Goal: Task Accomplishment & Management: Complete application form

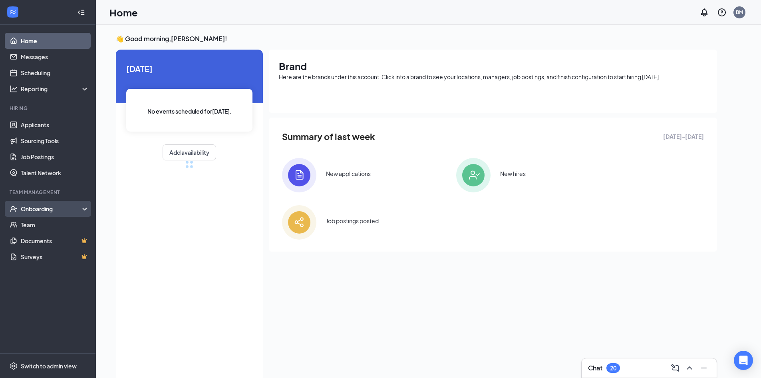
click at [80, 206] on div "Onboarding" at bounding box center [52, 209] width 62 height 8
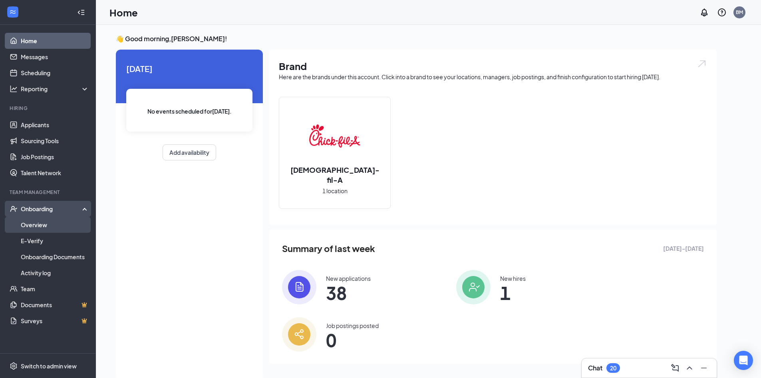
click at [52, 227] on link "Overview" at bounding box center [55, 225] width 68 height 16
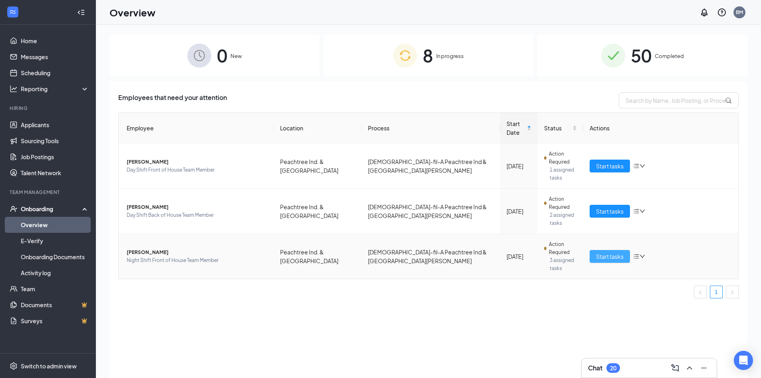
click at [608, 252] on span "Start tasks" at bounding box center [610, 256] width 28 height 9
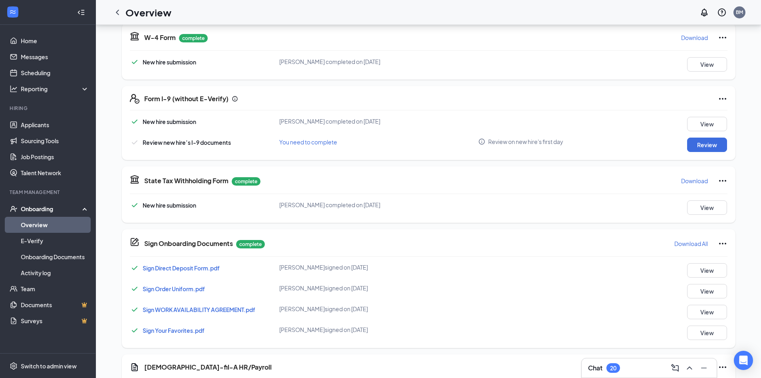
scroll to position [160, 0]
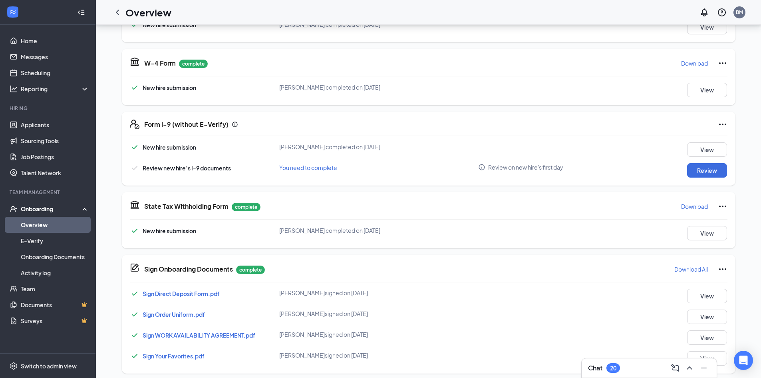
click at [700, 180] on div "Form I-9 (without E-Verify) New hire submission [PERSON_NAME] completed on [DAT…" at bounding box center [429, 149] width 614 height 74
click at [705, 174] on button "Review" at bounding box center [708, 170] width 40 height 14
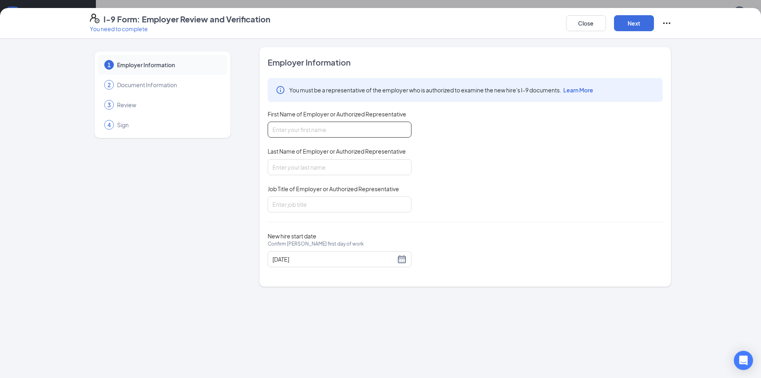
click at [356, 133] on input "First Name of Employer or Authorized Representative" at bounding box center [340, 130] width 144 height 16
type input "[PERSON_NAME]"
type input "m"
type input "[PERSON_NAME]"
drag, startPoint x: 311, startPoint y: 208, endPoint x: 310, endPoint y: 202, distance: 6.1
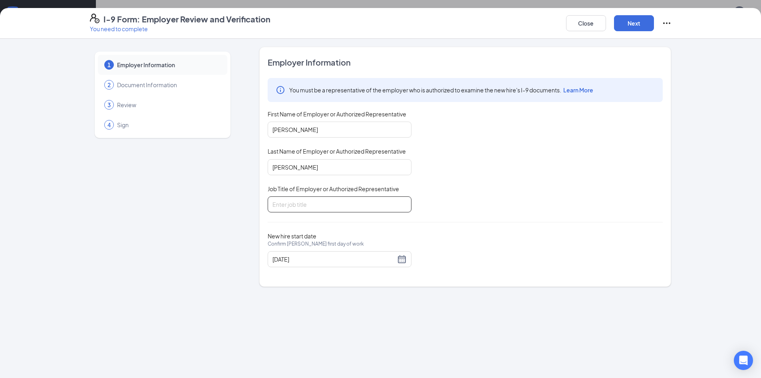
click at [311, 205] on input "Job Title of Employer or Authorized Representative" at bounding box center [340, 204] width 144 height 16
type input "Store Manager"
click at [624, 27] on button "Next" at bounding box center [634, 23] width 40 height 16
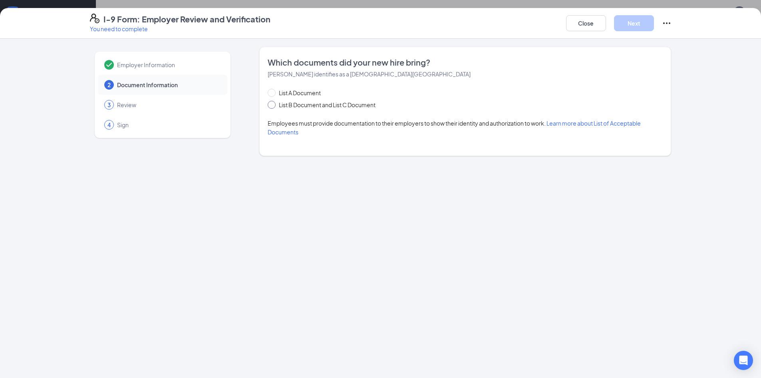
click at [297, 102] on span "List B Document and List C Document" at bounding box center [327, 104] width 103 height 9
click at [273, 102] on input "List B Document and List C Document" at bounding box center [271, 104] width 6 height 6
radio input "true"
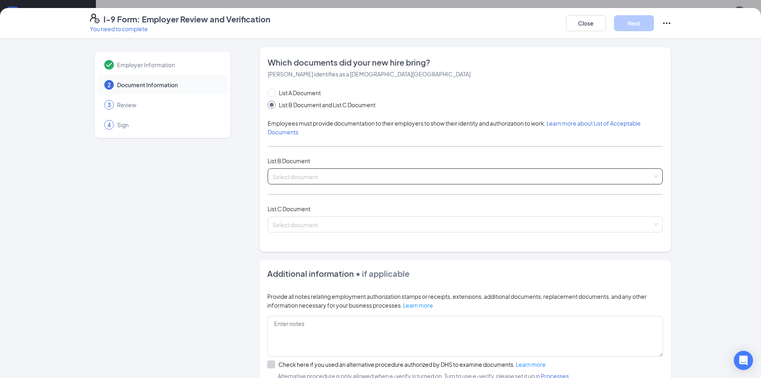
click at [315, 169] on input "search" at bounding box center [463, 175] width 380 height 12
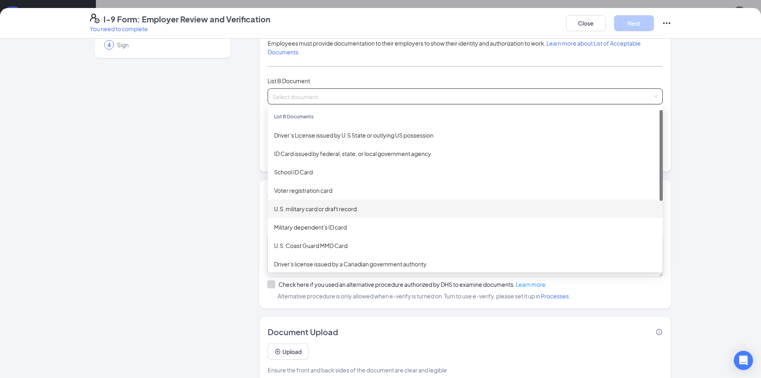
scroll to position [0, 0]
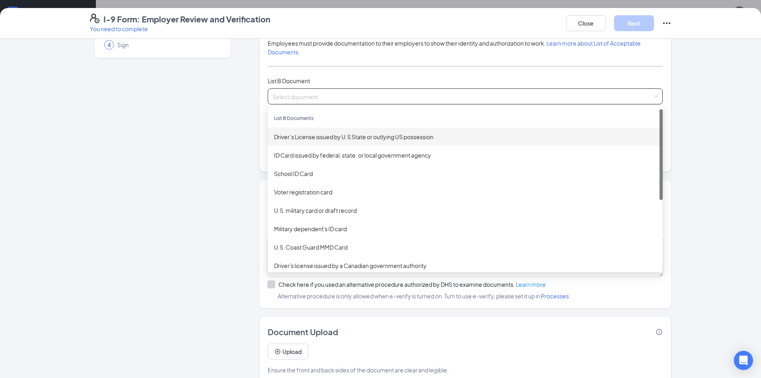
click at [321, 96] on input "search" at bounding box center [463, 95] width 380 height 12
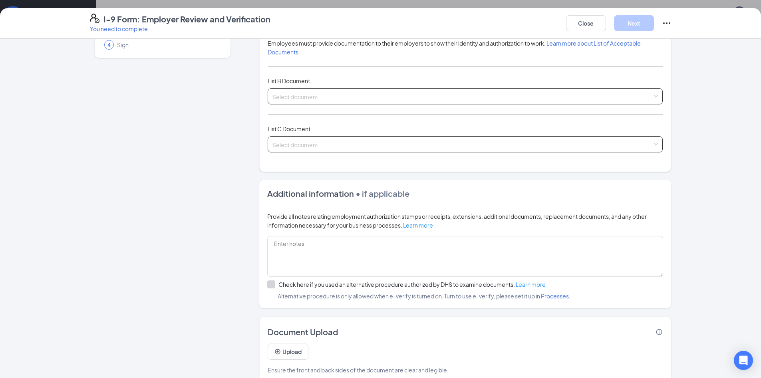
click at [301, 140] on input "search" at bounding box center [463, 143] width 380 height 12
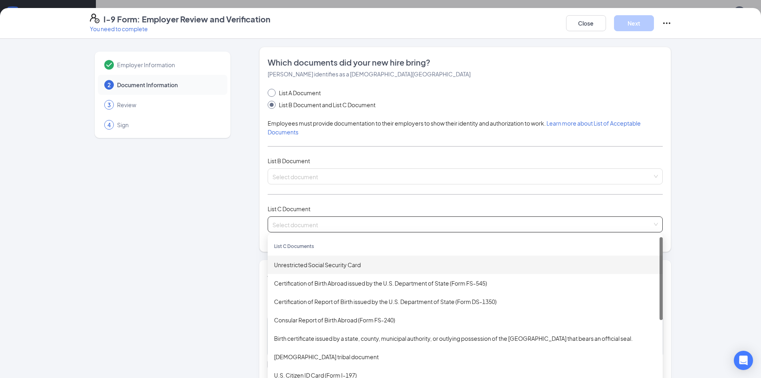
click at [299, 90] on span "List A Document" at bounding box center [300, 92] width 48 height 9
click at [273, 90] on input "List A Document" at bounding box center [271, 92] width 6 height 6
radio input "true"
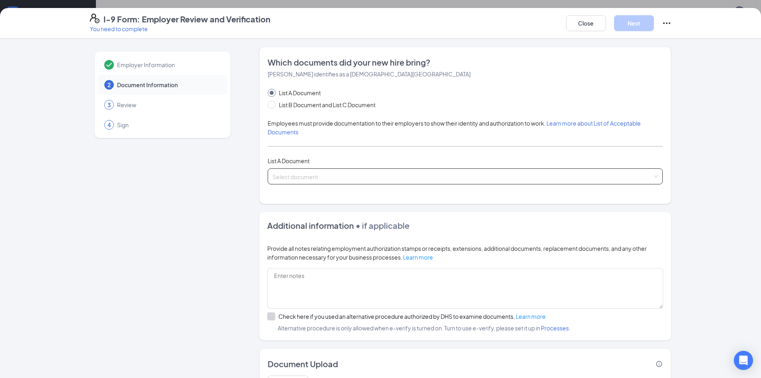
click at [311, 171] on input "search" at bounding box center [463, 175] width 380 height 12
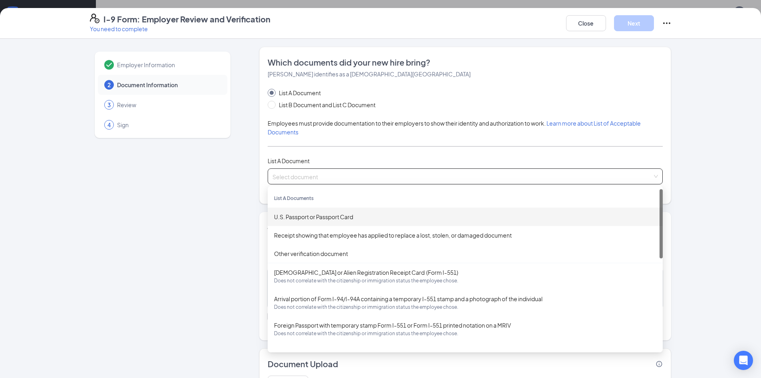
click at [321, 221] on div "U.S. Passport or Passport Card" at bounding box center [465, 216] width 383 height 9
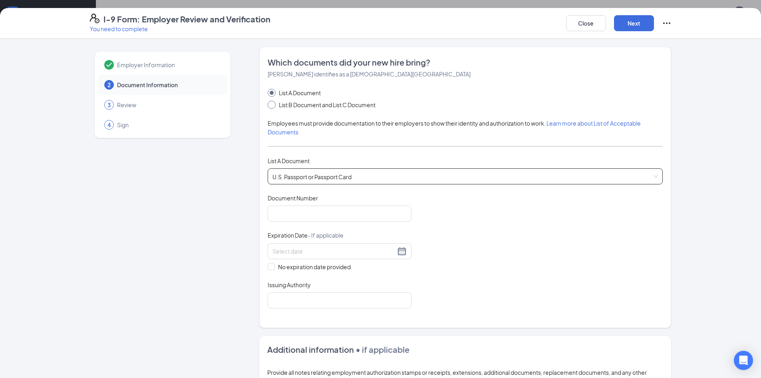
click at [305, 103] on span "List B Document and List C Document" at bounding box center [327, 104] width 103 height 9
click at [273, 103] on input "List B Document and List C Document" at bounding box center [271, 104] width 6 height 6
radio input "true"
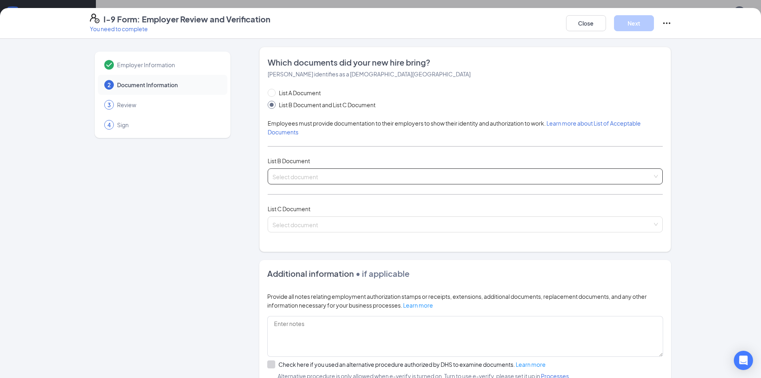
click at [321, 177] on input "search" at bounding box center [463, 175] width 380 height 12
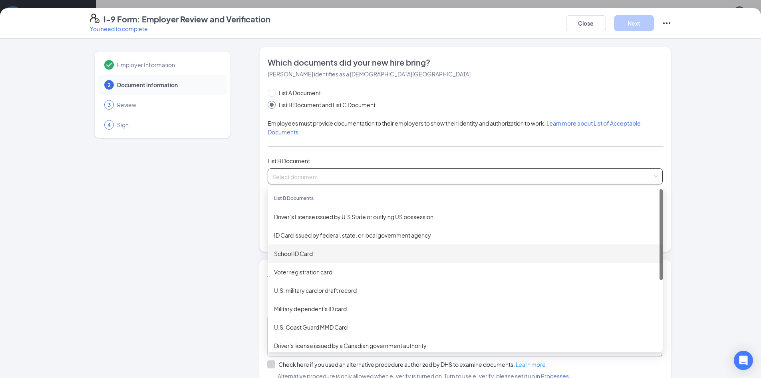
click at [303, 161] on span "List B Document" at bounding box center [289, 160] width 42 height 7
click at [306, 175] on input "search" at bounding box center [463, 175] width 380 height 12
click at [307, 175] on input "search" at bounding box center [463, 175] width 380 height 12
click at [314, 178] on input "search" at bounding box center [463, 175] width 380 height 12
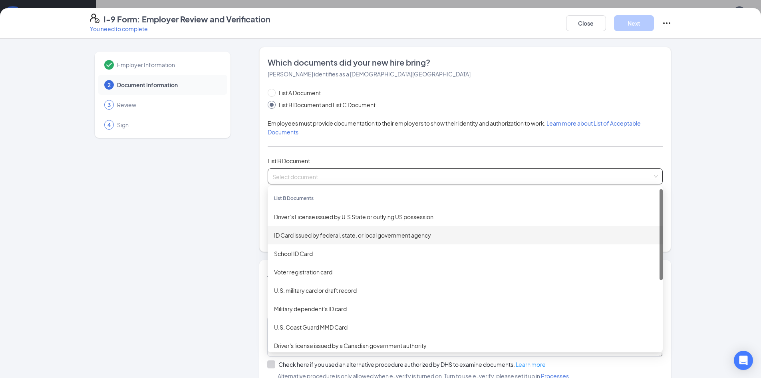
scroll to position [40, 0]
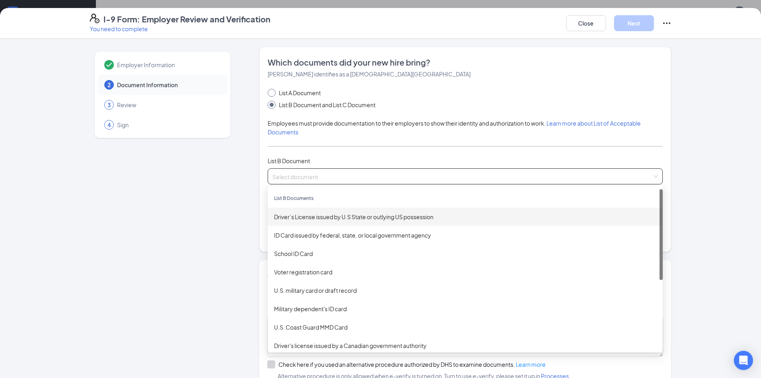
click at [293, 94] on span "List A Document" at bounding box center [300, 92] width 48 height 9
click at [273, 94] on input "List A Document" at bounding box center [271, 92] width 6 height 6
radio input "true"
radio input "false"
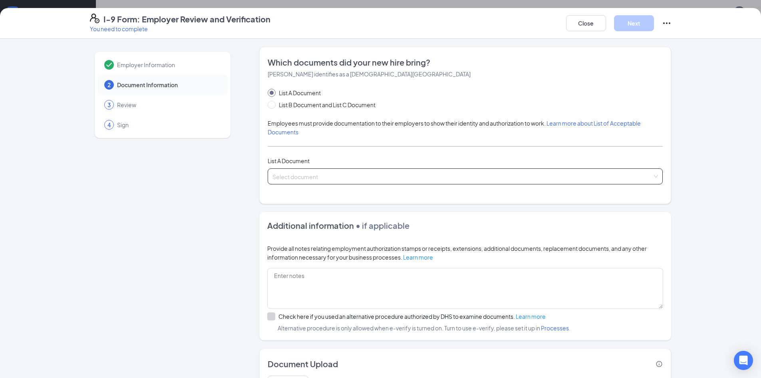
click at [314, 169] on input "search" at bounding box center [463, 175] width 380 height 12
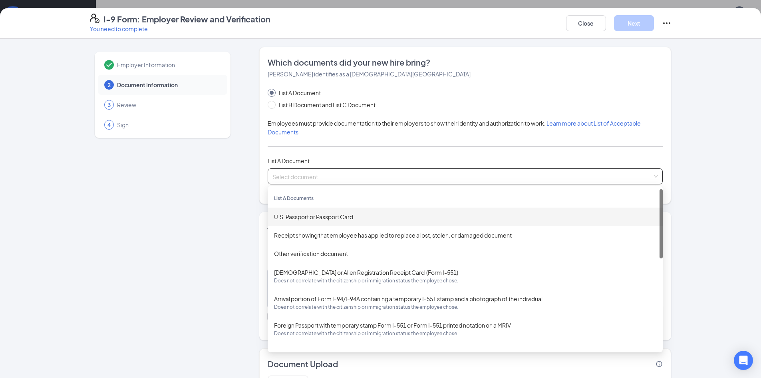
click at [323, 217] on div "U.S. Passport or Passport Card" at bounding box center [465, 216] width 383 height 9
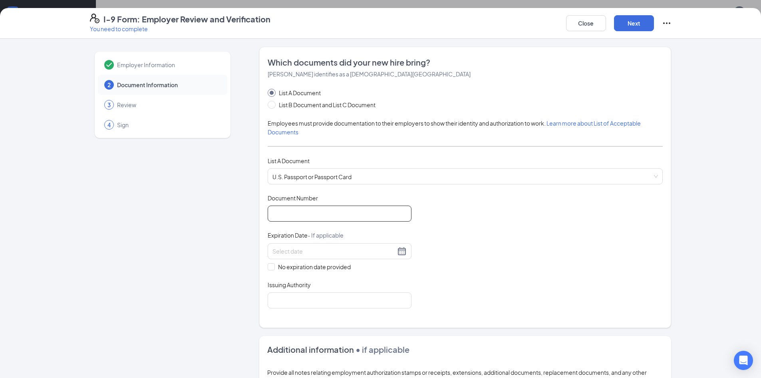
click at [327, 210] on input "Document Number" at bounding box center [340, 213] width 144 height 16
type input "A56701695"
click at [395, 250] on div at bounding box center [340, 251] width 134 height 10
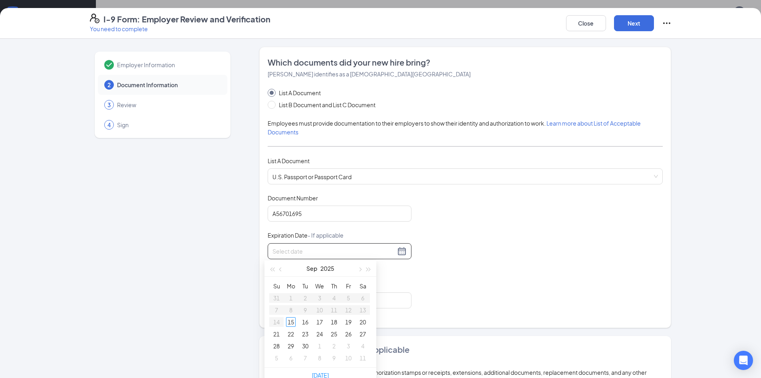
click at [398, 249] on div at bounding box center [340, 251] width 134 height 10
click at [359, 270] on span "button" at bounding box center [360, 269] width 4 height 4
click at [367, 273] on button "button" at bounding box center [369, 268] width 9 height 16
click at [369, 270] on span "button" at bounding box center [369, 269] width 4 height 4
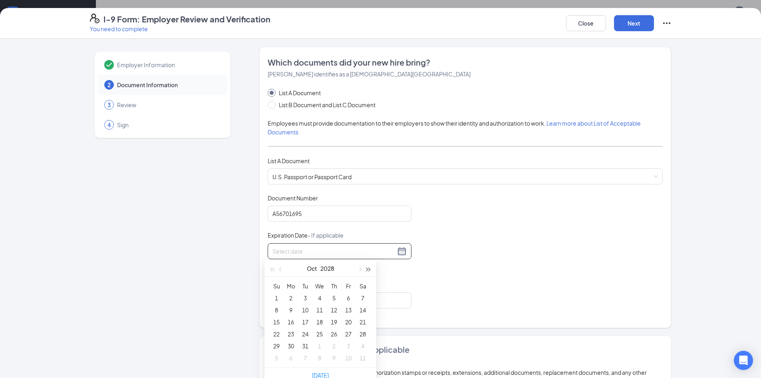
click at [369, 270] on span "button" at bounding box center [369, 269] width 4 height 4
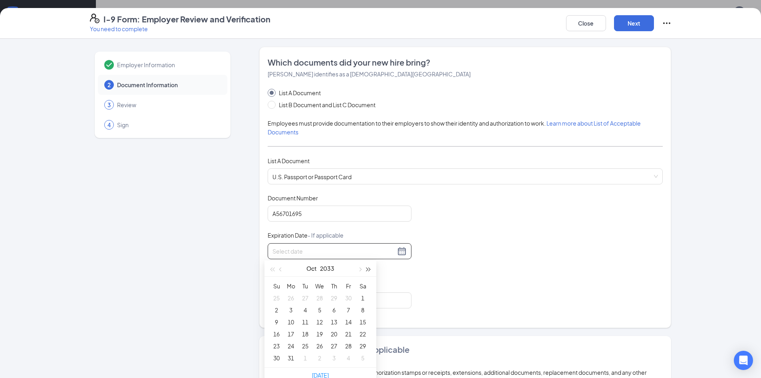
click at [369, 270] on span "button" at bounding box center [369, 269] width 4 height 4
type input "[DATE]"
click at [366, 321] on div "20" at bounding box center [363, 322] width 10 height 10
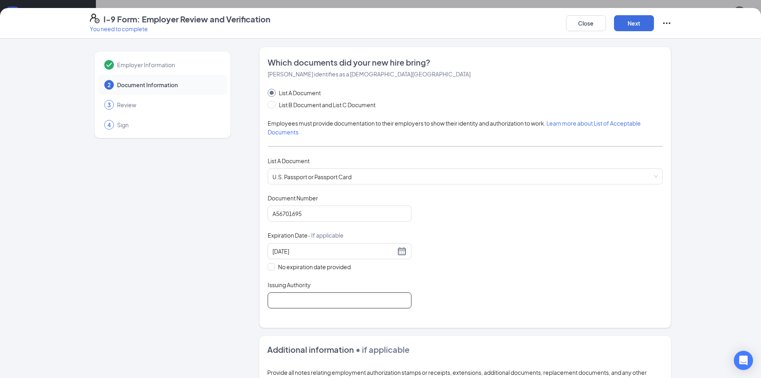
click at [339, 301] on input "Issuing Authority" at bounding box center [340, 300] width 144 height 16
type input "[GEOGRAPHIC_DATA]"
click at [437, 289] on div "Document Title U.S. Passport or Passport Card Document Number [PASSPORT] Expira…" at bounding box center [465, 251] width 395 height 114
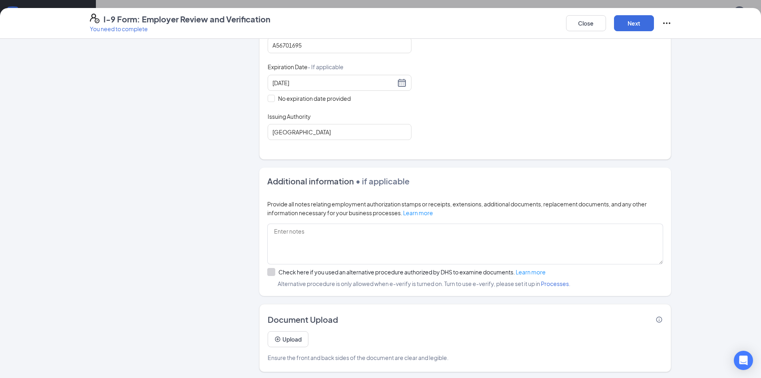
scroll to position [170, 0]
click at [290, 337] on button "Upload" at bounding box center [288, 337] width 41 height 16
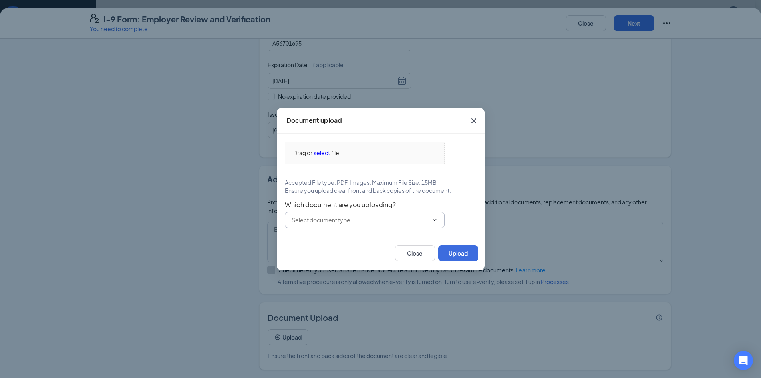
click at [337, 222] on input "text" at bounding box center [360, 219] width 137 height 9
click at [337, 233] on div "U.S. Passport or Passport Card" at bounding box center [337, 235] width 79 height 9
type input "U.S. Passport or Passport Card"
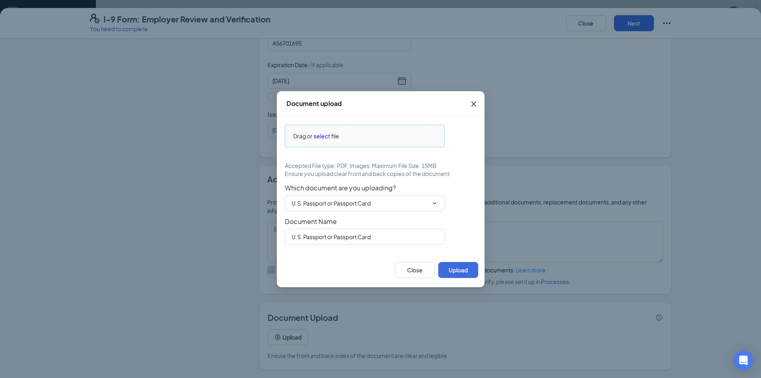
click at [360, 141] on span "Drag or select file" at bounding box center [364, 136] width 159 height 22
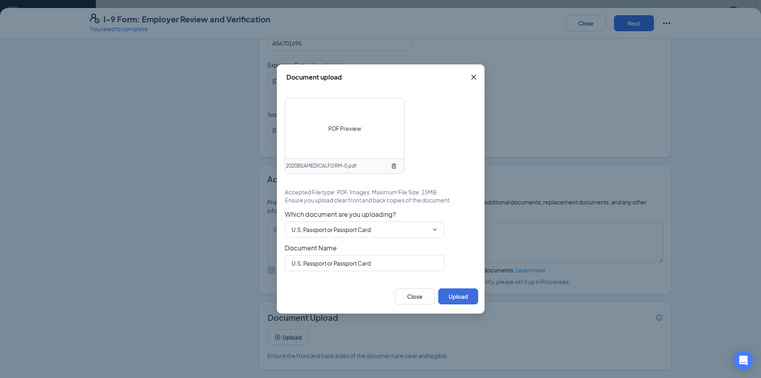
click at [359, 144] on div "PDF Preview" at bounding box center [344, 128] width 119 height 60
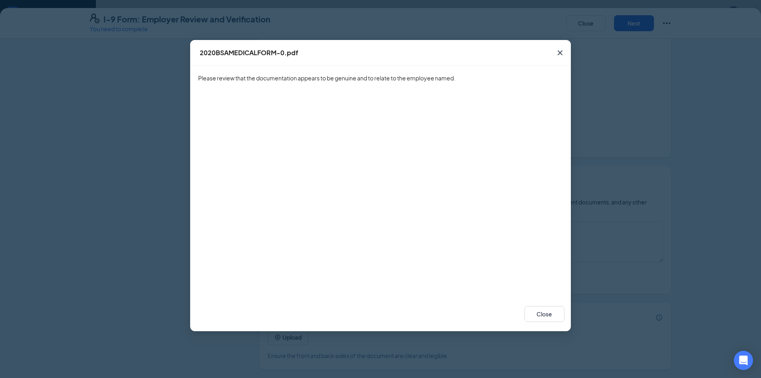
click at [559, 52] on icon "Cross" at bounding box center [561, 53] width 10 height 10
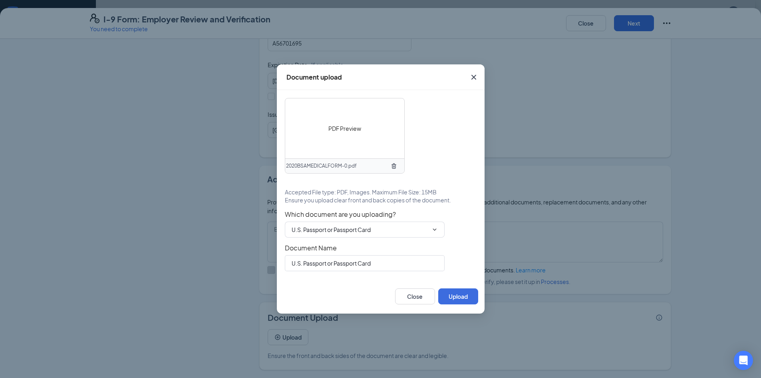
click at [394, 167] on icon "TrashOutline" at bounding box center [394, 166] width 6 height 6
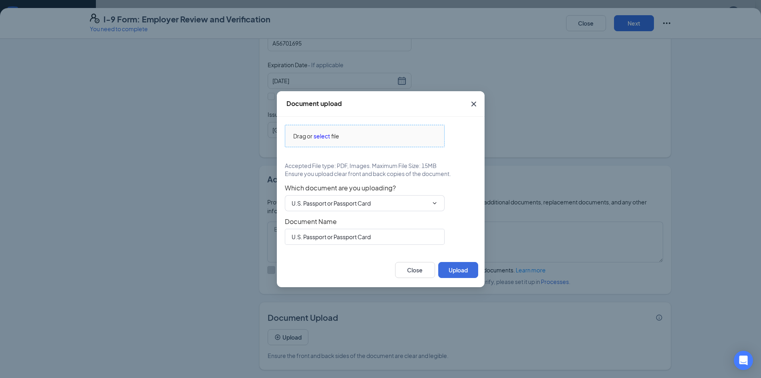
click at [327, 138] on span "select" at bounding box center [322, 136] width 16 height 9
click at [337, 137] on span "file" at bounding box center [335, 136] width 8 height 9
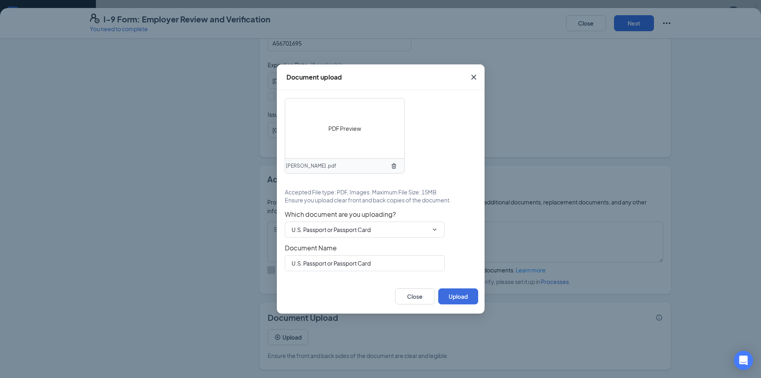
click at [359, 155] on div "PDF Preview" at bounding box center [344, 128] width 119 height 60
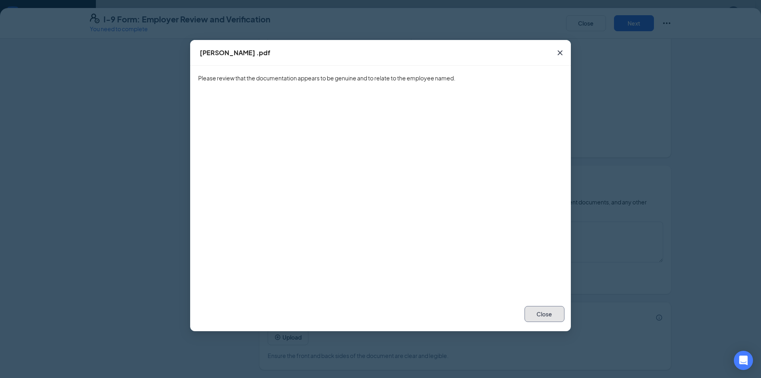
click at [540, 321] on button "Close" at bounding box center [545, 314] width 40 height 16
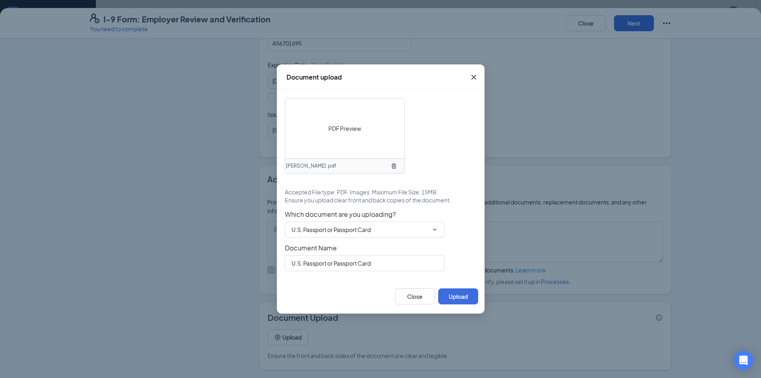
click at [394, 167] on icon "TrashOutline" at bounding box center [394, 166] width 6 height 6
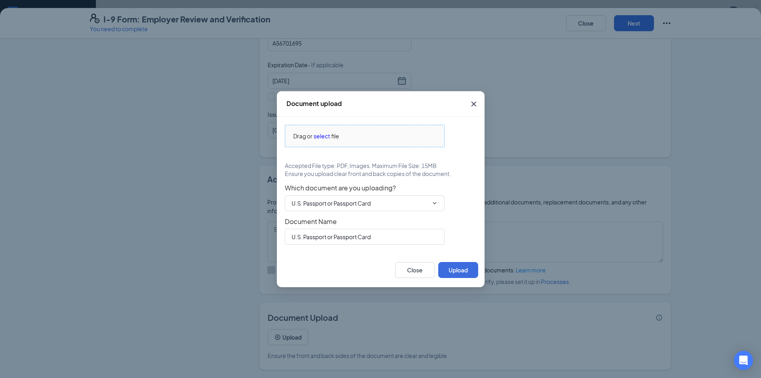
drag, startPoint x: 405, startPoint y: 111, endPoint x: 298, endPoint y: 135, distance: 109.7
click at [284, 139] on div "Document upload Drag or select file Accepted File type: PDF, Images. Maximum Fi…" at bounding box center [381, 189] width 208 height 196
click at [398, 120] on div "Drag or select file Accepted File type: PDF, Images. Maximum File Size: 15MB En…" at bounding box center [381, 185] width 208 height 136
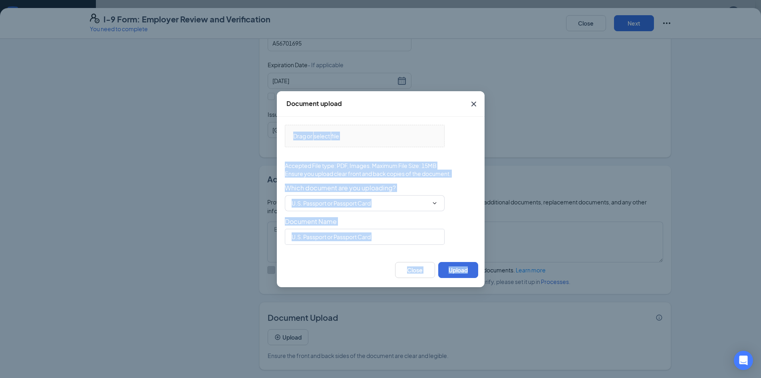
drag, startPoint x: 409, startPoint y: 108, endPoint x: 485, endPoint y: 127, distance: 78.3
click at [485, 129] on div "Document upload Drag or select file Accepted File type: PDF, Images. Maximum Fi…" at bounding box center [380, 189] width 761 height 378
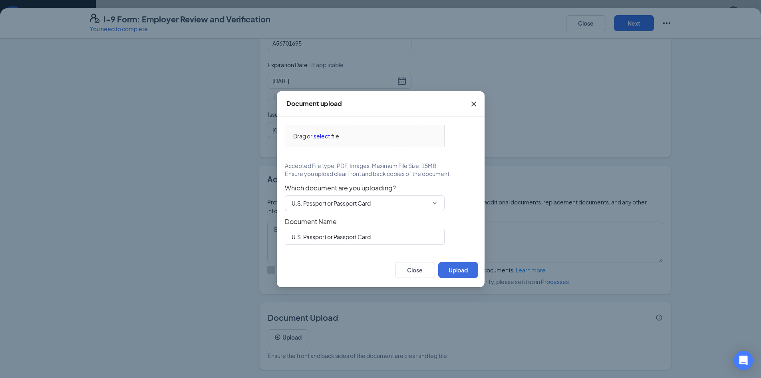
drag, startPoint x: 489, startPoint y: 112, endPoint x: 480, endPoint y: 115, distance: 9.4
click at [486, 113] on div "Document upload Drag or select file Accepted File type: PDF, Images. Maximum Fi…" at bounding box center [380, 189] width 761 height 378
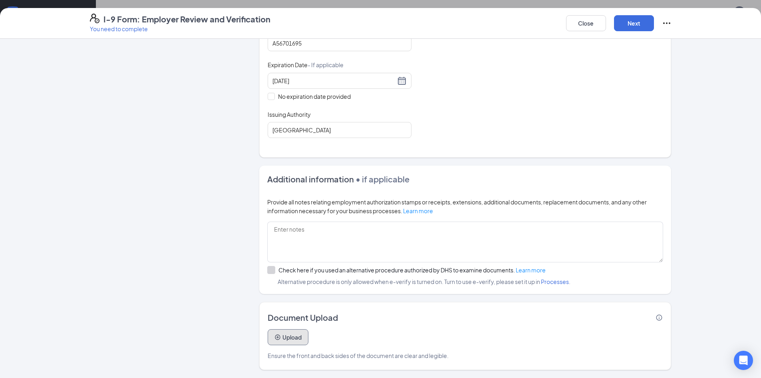
scroll to position [0, 0]
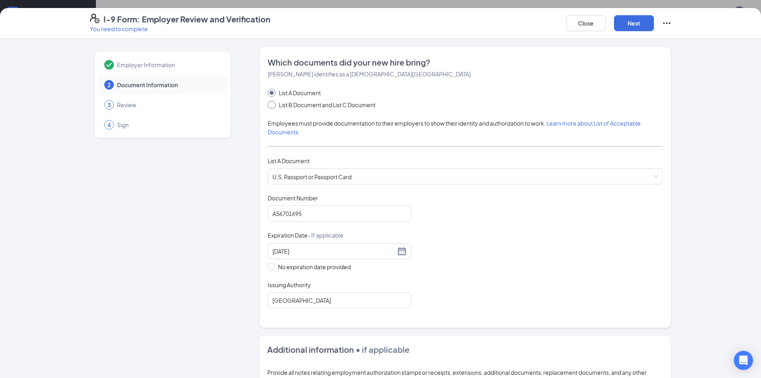
click at [327, 104] on span "List B Document and List C Document" at bounding box center [327, 104] width 103 height 9
click at [273, 104] on input "List B Document and List C Document" at bounding box center [271, 104] width 6 height 6
radio input "true"
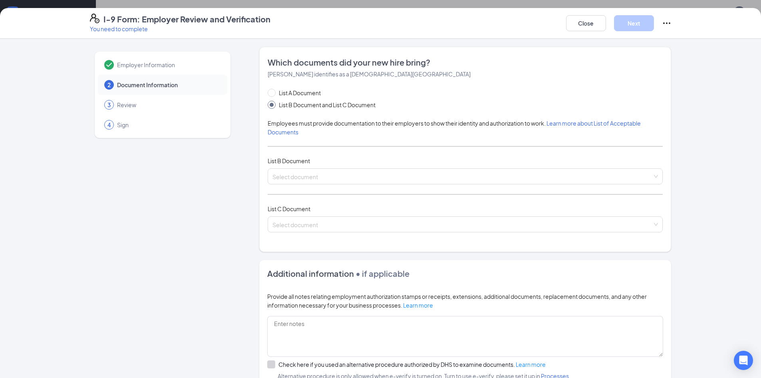
click at [347, 186] on div "List A Document List B Document and List C Document Employees must provide docu…" at bounding box center [465, 164] width 395 height 153
click at [347, 180] on input "search" at bounding box center [463, 175] width 380 height 12
click at [255, 216] on div "Employer Information 2 Document Information 3 Review 4 Sign Which documents did…" at bounding box center [381, 255] width 582 height 417
click at [271, 217] on div "Select document" at bounding box center [465, 224] width 395 height 16
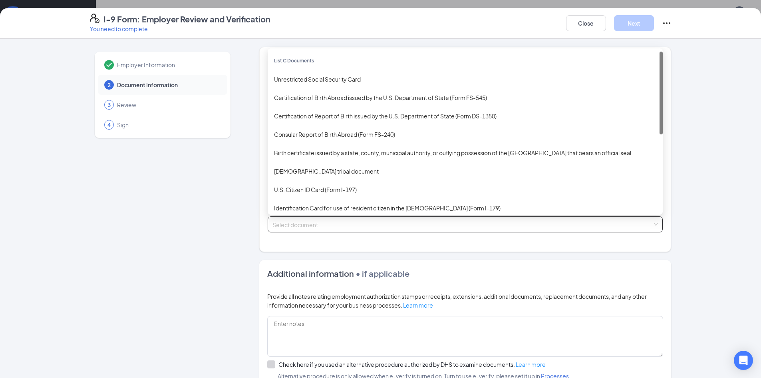
click at [232, 227] on div "Employer Information 2 Document Information 3 Review 4 Sign" at bounding box center [163, 255] width 146 height 417
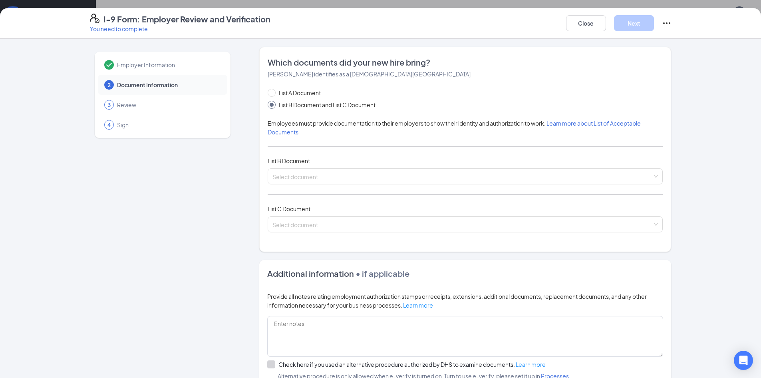
click at [285, 194] on div at bounding box center [465, 194] width 395 height 1
click at [297, 181] on span at bounding box center [463, 176] width 380 height 15
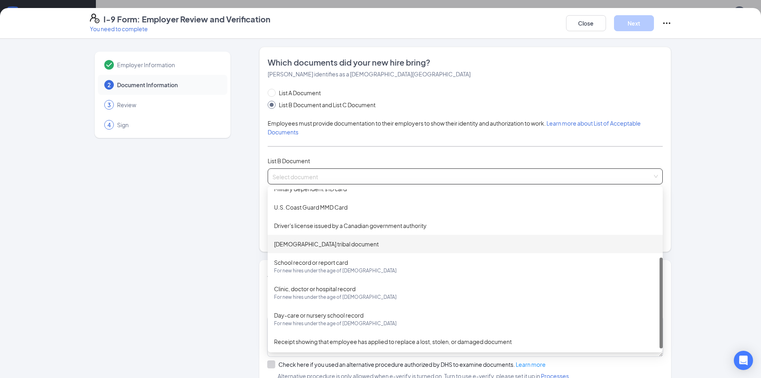
scroll to position [122, 0]
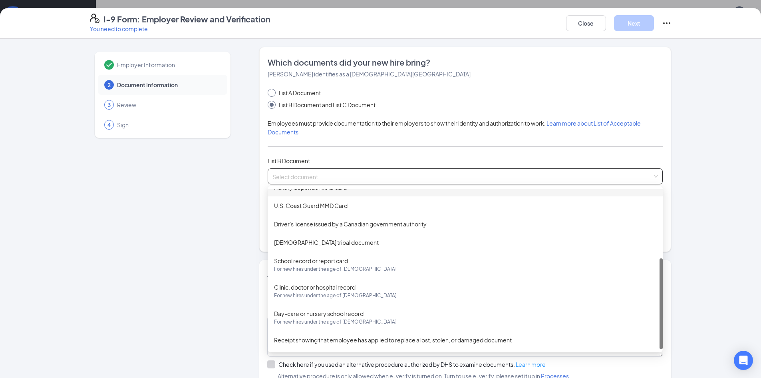
click at [288, 96] on span "List A Document" at bounding box center [300, 92] width 48 height 9
click at [273, 94] on input "List A Document" at bounding box center [271, 92] width 6 height 6
radio input "true"
radio input "false"
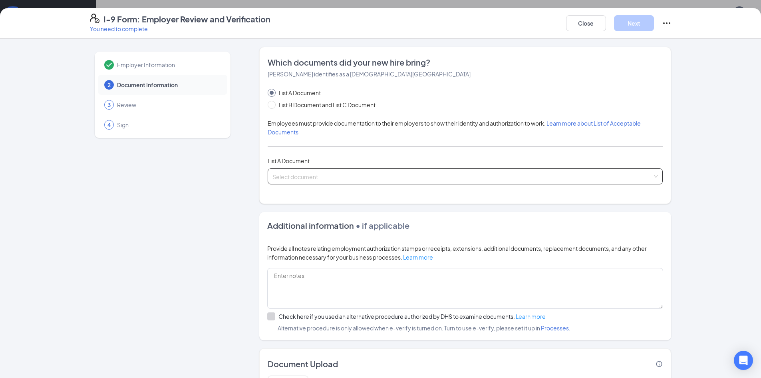
click at [299, 169] on input "search" at bounding box center [463, 175] width 380 height 12
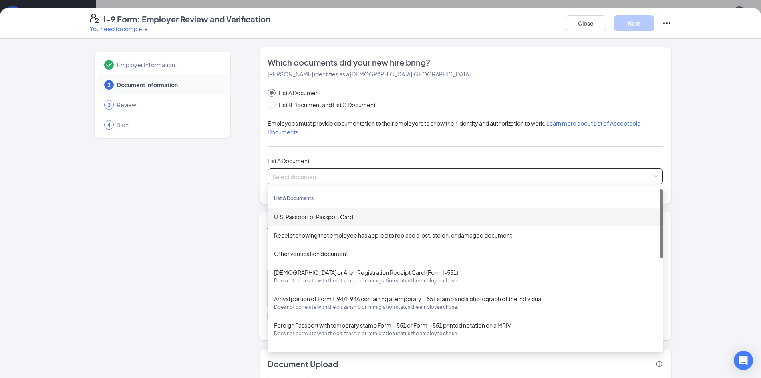
click at [311, 220] on div "U.S. Passport or Passport Card" at bounding box center [465, 216] width 383 height 9
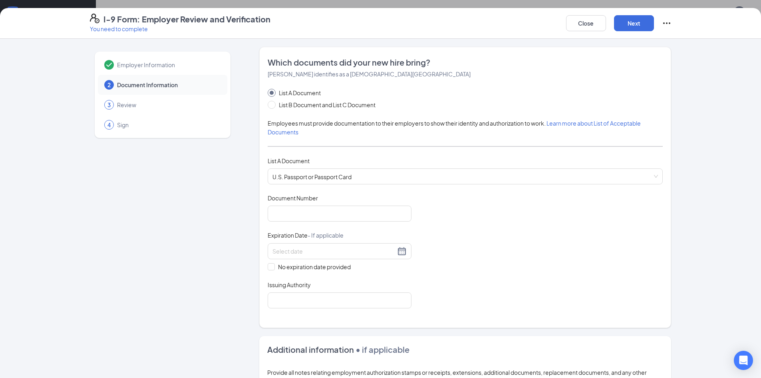
click at [303, 223] on div "Document Title U.S. Passport or Passport Card Document Number Expiration Date -…" at bounding box center [465, 251] width 395 height 114
click at [323, 207] on input "Document Number" at bounding box center [340, 213] width 144 height 16
type input "A56701695"
click at [399, 254] on div at bounding box center [340, 251] width 134 height 10
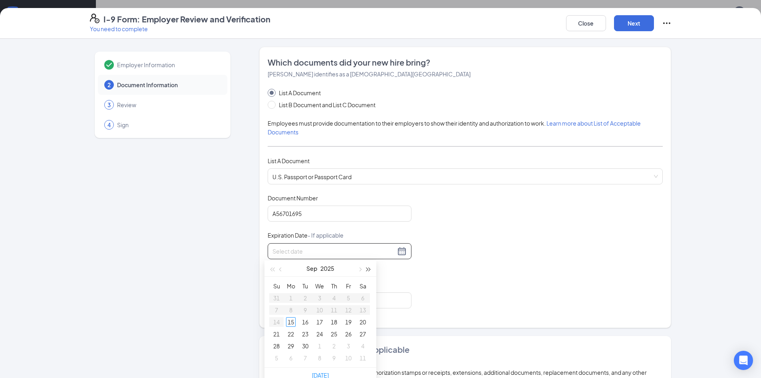
click at [367, 272] on button "button" at bounding box center [369, 268] width 9 height 16
click at [368, 272] on button "button" at bounding box center [369, 268] width 9 height 16
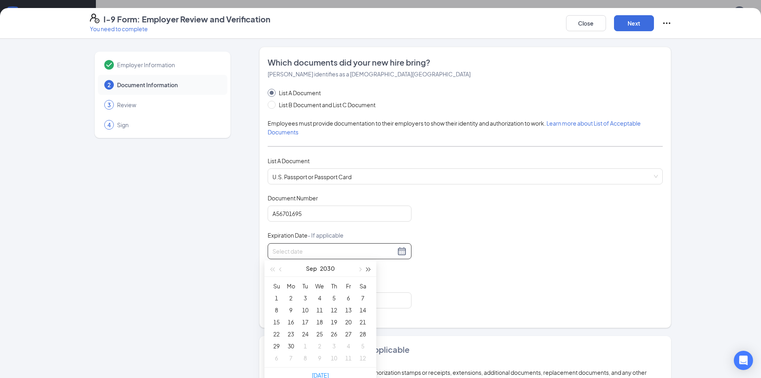
click at [368, 272] on button "button" at bounding box center [369, 268] width 9 height 16
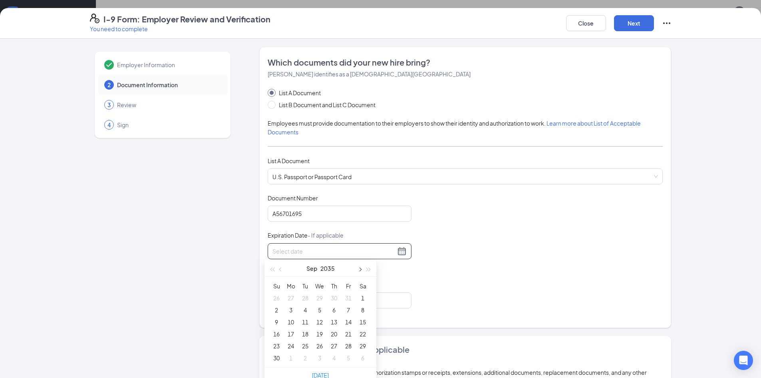
click at [363, 270] on button "button" at bounding box center [359, 268] width 9 height 16
click at [315, 269] on button "Oct" at bounding box center [312, 268] width 10 height 16
type input "[DATE]"
click at [373, 291] on td "Mar" at bounding box center [355, 290] width 35 height 26
type input "[DATE]"
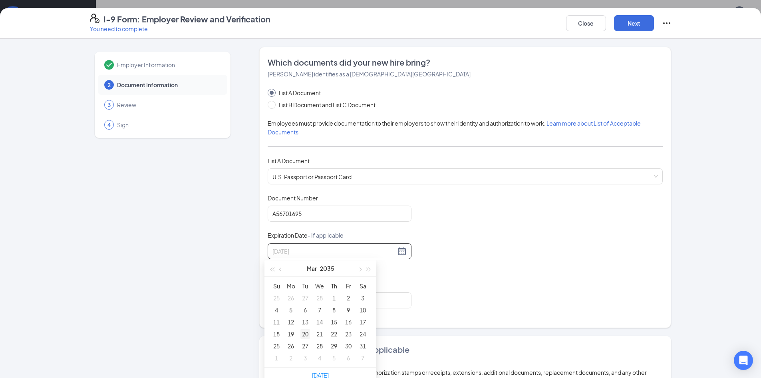
type input "[DATE]"
click at [305, 333] on div "20" at bounding box center [306, 334] width 10 height 10
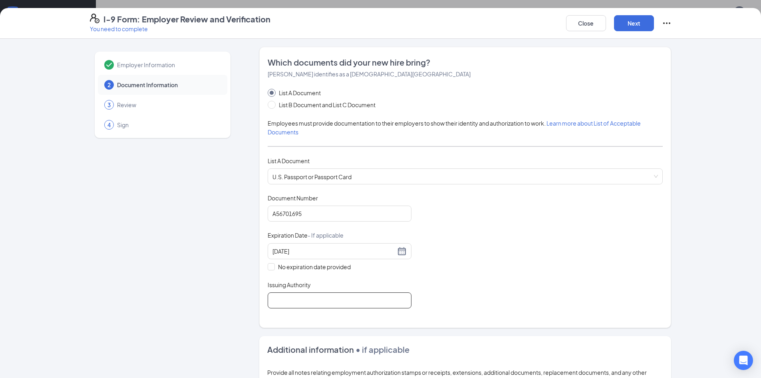
click at [317, 293] on input "Issuing Authority" at bounding box center [340, 300] width 144 height 16
type input "[GEOGRAPHIC_DATA]"
click at [514, 218] on div "Document Title U.S. Passport or Passport Card Document Number [PASSPORT] Expira…" at bounding box center [465, 251] width 395 height 114
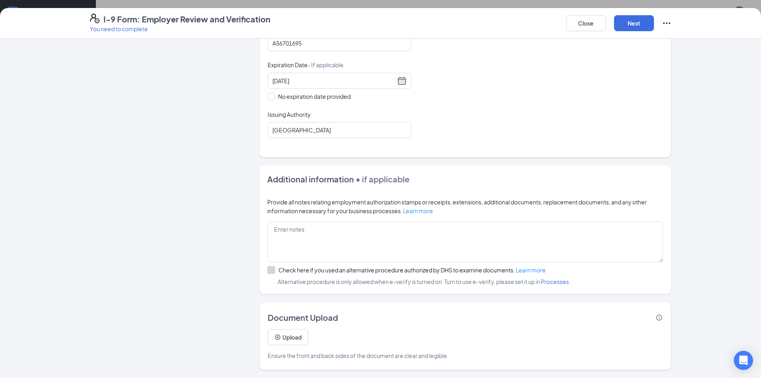
scroll to position [120, 0]
click at [288, 334] on button "Upload" at bounding box center [288, 337] width 41 height 16
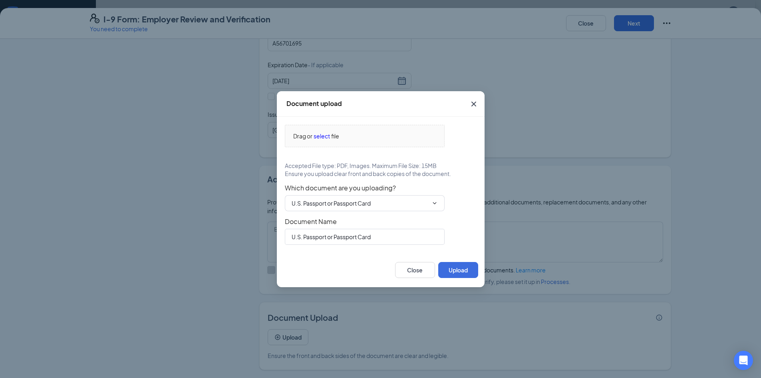
click at [372, 124] on div "Drag or select file Accepted File type: PDF, Images. Maximum File Size: 15MB En…" at bounding box center [381, 185] width 208 height 136
click at [371, 128] on span "Drag or select file" at bounding box center [364, 136] width 159 height 22
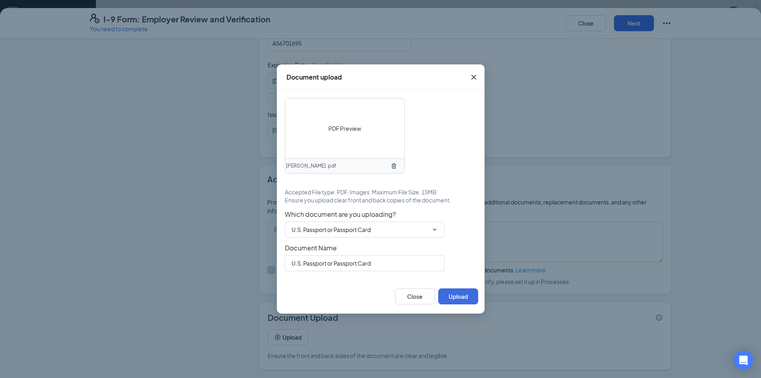
click at [347, 155] on div "PDF Preview" at bounding box center [344, 128] width 119 height 60
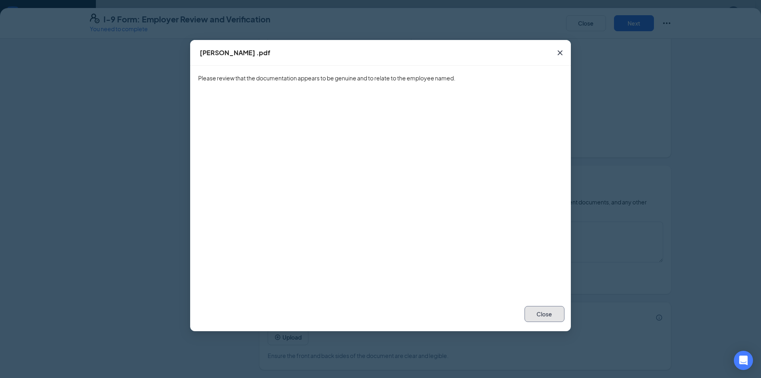
click at [554, 309] on button "Close" at bounding box center [545, 314] width 40 height 16
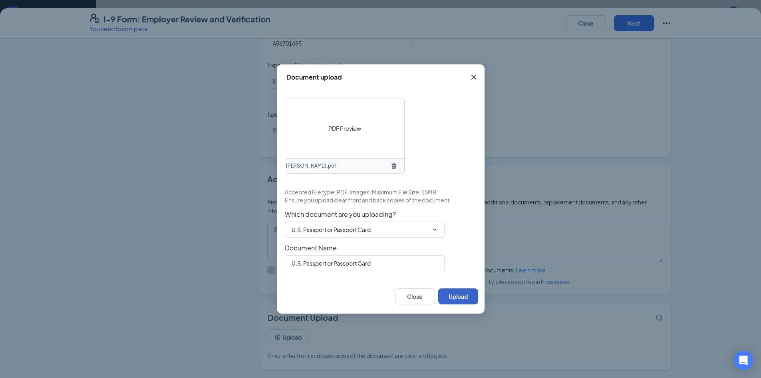
click at [466, 291] on button "Upload" at bounding box center [459, 296] width 40 height 16
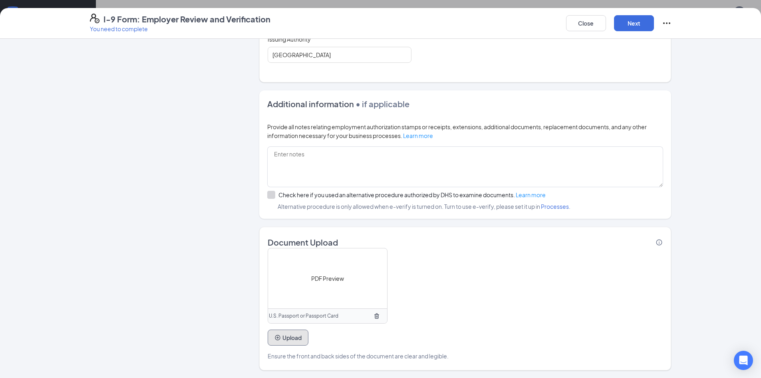
scroll to position [246, 0]
click at [306, 355] on span "Ensure the front and back sides of the document are clear and legible." at bounding box center [358, 355] width 181 height 9
click at [377, 363] on div "Document Upload PDF Preview U.S. Passport or Passport Card Upload Ensure the fr…" at bounding box center [465, 298] width 412 height 144
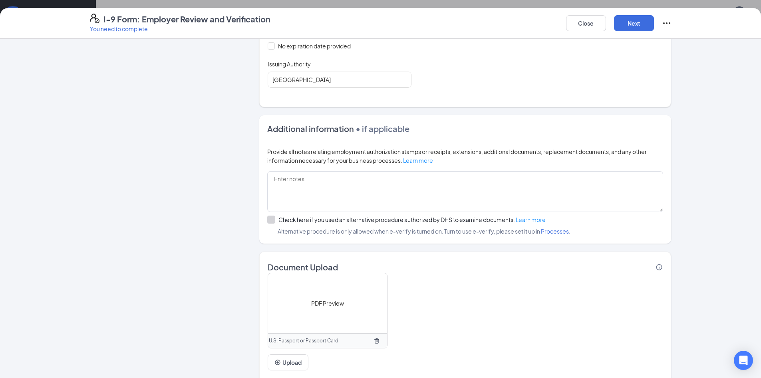
scroll to position [126, 0]
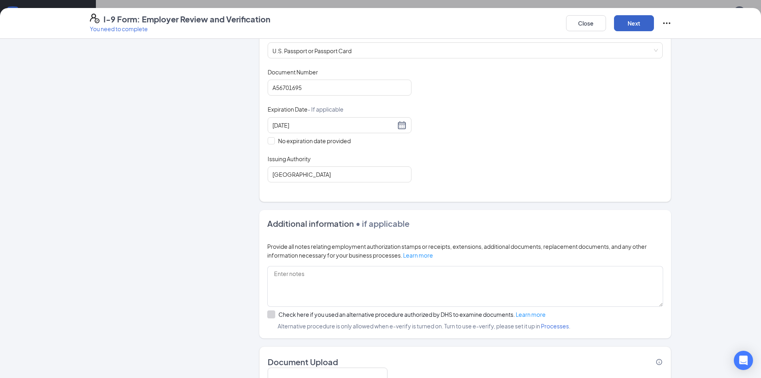
click at [646, 17] on button "Next" at bounding box center [634, 23] width 40 height 16
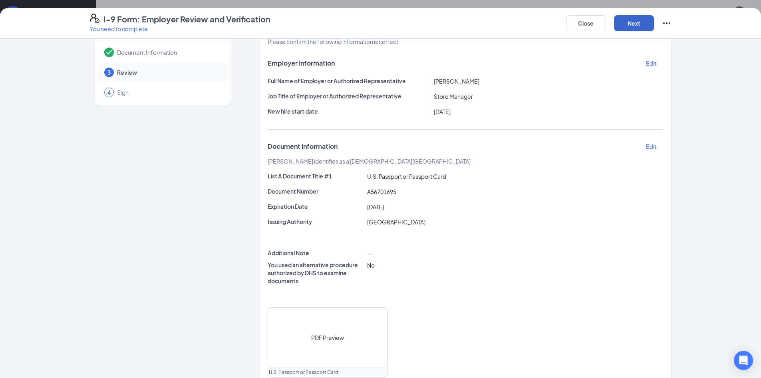
scroll to position [120, 0]
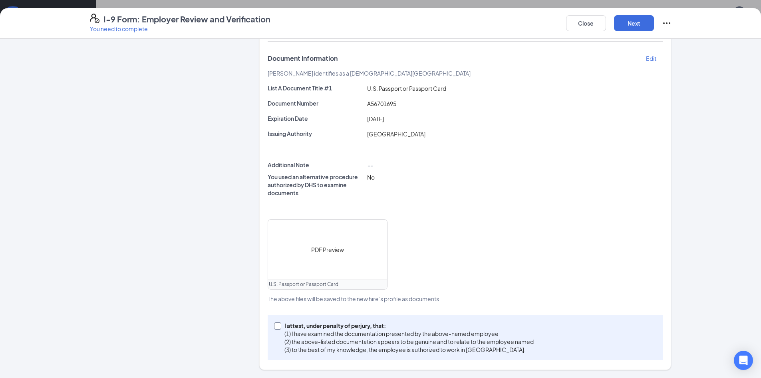
click at [306, 321] on div "I attest, under penalty of [PERSON_NAME], that: (1) I have examined the documen…" at bounding box center [465, 337] width 395 height 45
click at [307, 326] on p "I attest, under penalty of perjury, that:" at bounding box center [409, 325] width 249 height 8
click at [280, 326] on input "I attest, under penalty of [PERSON_NAME], that: (1) I have examined the documen…" at bounding box center [277, 325] width 6 height 6
checkbox input "true"
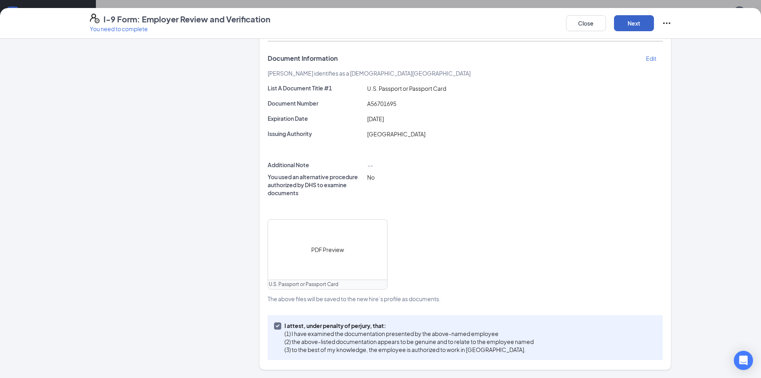
click at [637, 18] on button "Next" at bounding box center [634, 23] width 40 height 16
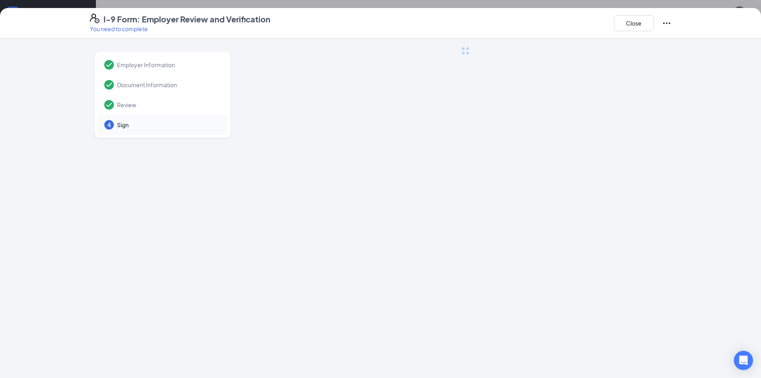
scroll to position [0, 0]
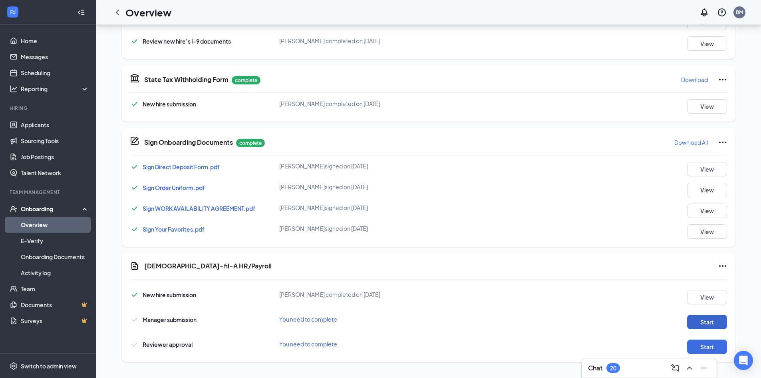
click at [712, 319] on button "Start" at bounding box center [708, 322] width 40 height 14
click at [712, 344] on button "Start" at bounding box center [708, 346] width 40 height 14
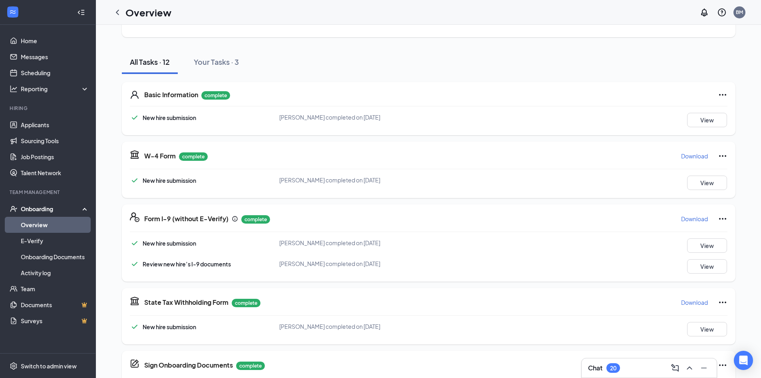
scroll to position [0, 0]
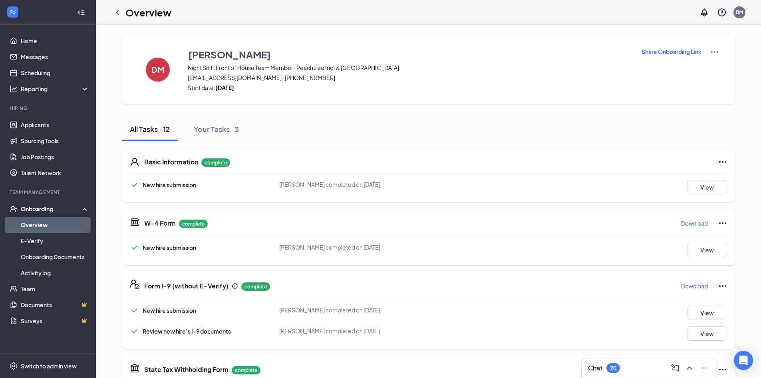
click at [14, 10] on icon "WorkstreamLogo" at bounding box center [13, 12] width 8 height 8
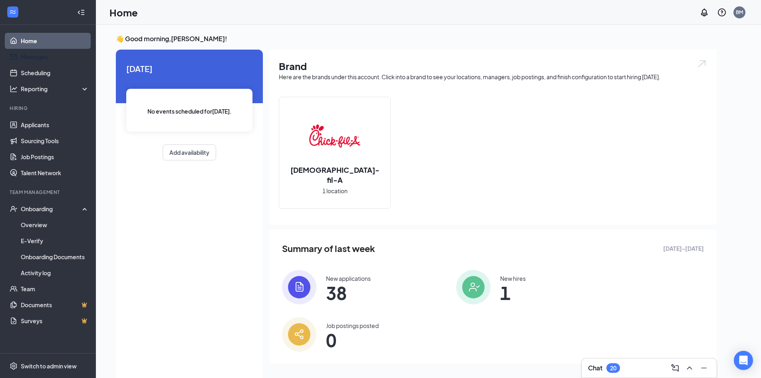
drag, startPoint x: 52, startPoint y: 57, endPoint x: 181, endPoint y: 94, distance: 134.5
drag, startPoint x: 181, startPoint y: 94, endPoint x: 626, endPoint y: 366, distance: 522.1
click at [626, 366] on div "Chat 20" at bounding box center [649, 367] width 122 height 13
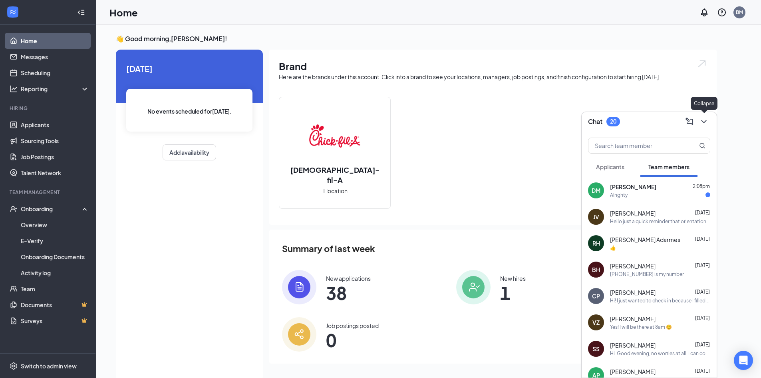
click at [698, 125] on div at bounding box center [703, 121] width 14 height 13
click at [708, 126] on button at bounding box center [704, 121] width 13 height 13
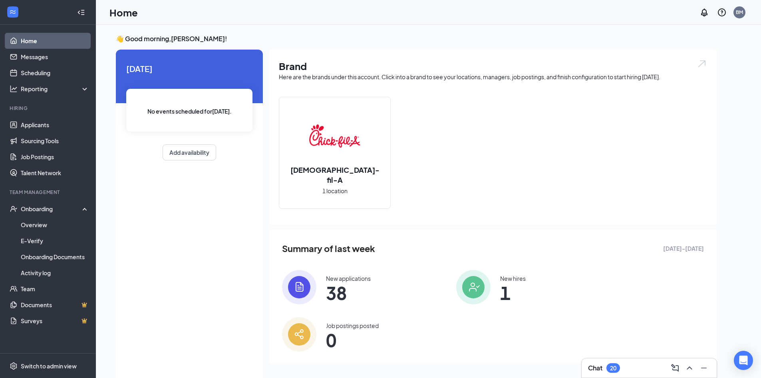
click at [647, 366] on div "Chat 20" at bounding box center [649, 367] width 122 height 13
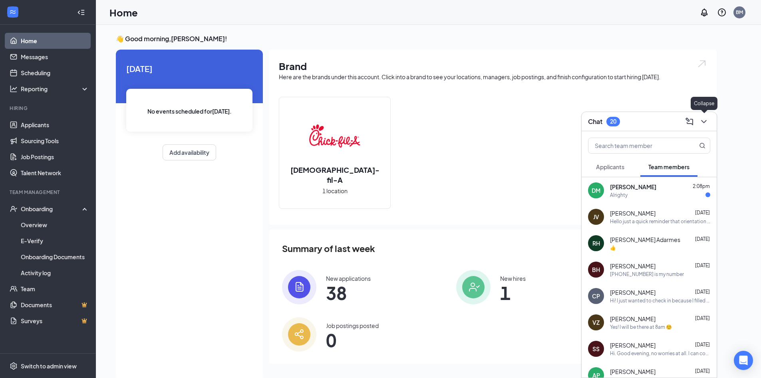
click at [700, 120] on icon "ChevronDown" at bounding box center [705, 122] width 10 height 10
